Goal: Task Accomplishment & Management: Use online tool/utility

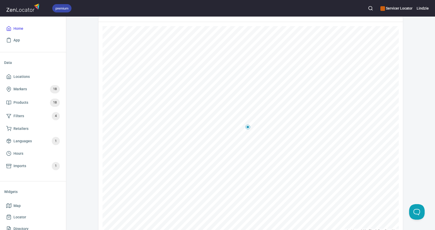
scroll to position [119, 0]
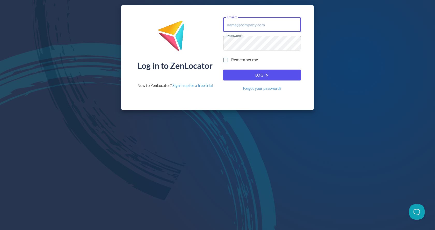
type input "[EMAIL_ADDRESS][DOMAIN_NAME]"
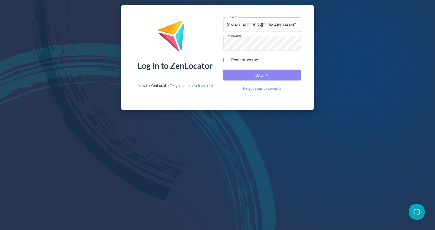
click at [274, 77] on span "Log In" at bounding box center [262, 75] width 66 height 7
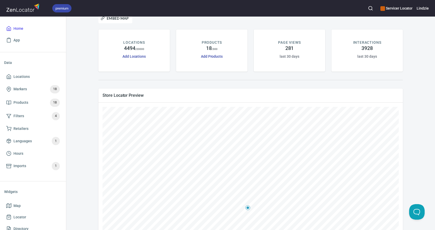
scroll to position [16, 0]
